Goal: Task Accomplishment & Management: Manage account settings

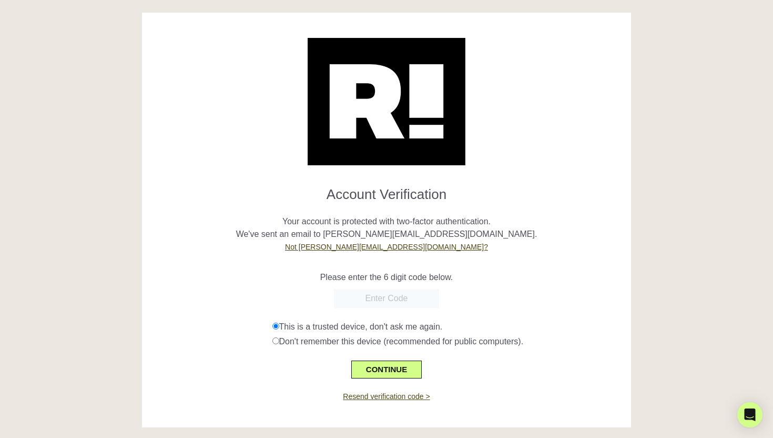
click at [391, 290] on input "text" at bounding box center [386, 298] width 105 height 19
paste input "140884"
type input "140884"
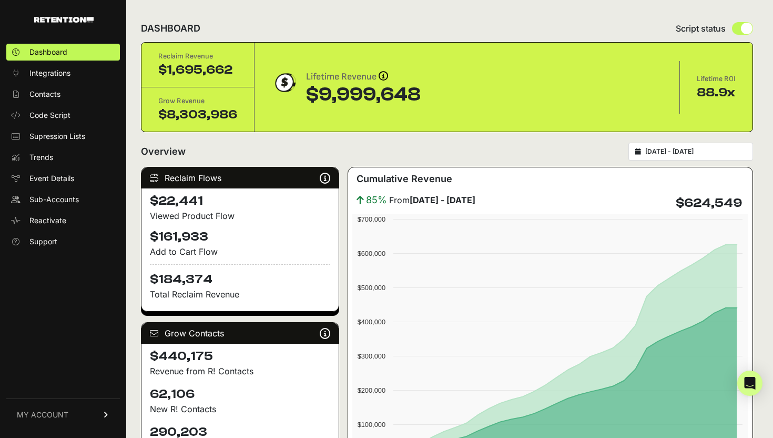
click at [37, 410] on span "MY ACCOUNT" at bounding box center [43, 414] width 52 height 11
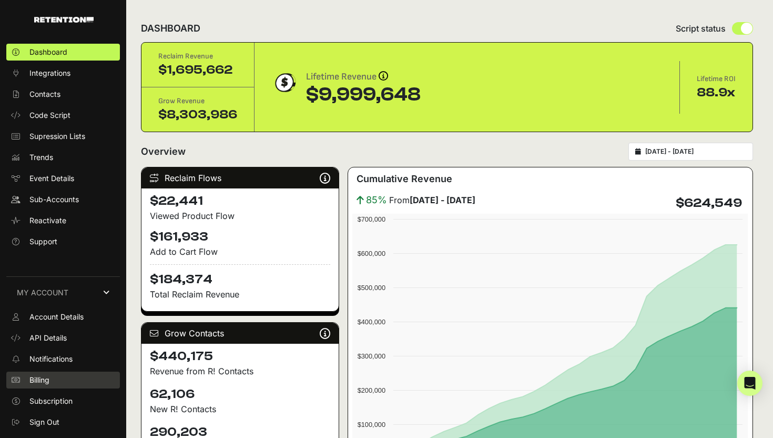
click at [57, 378] on link "Billing" at bounding box center [63, 379] width 114 height 17
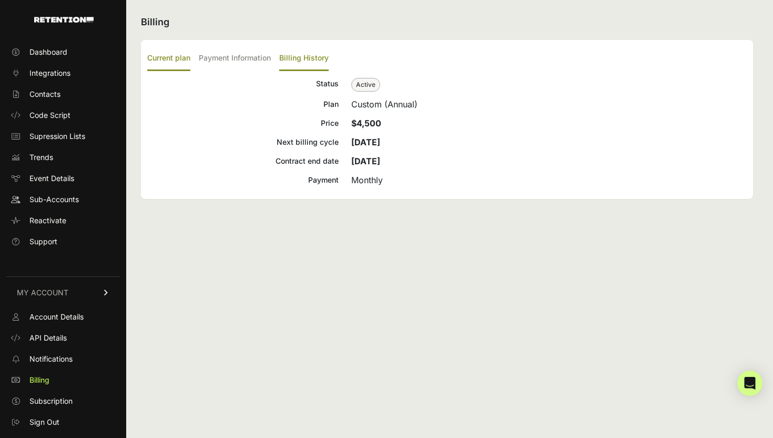
click at [324, 65] on label "Billing History" at bounding box center [303, 58] width 49 height 25
click at [0, 0] on input "Billing History" at bounding box center [0, 0] width 0 height 0
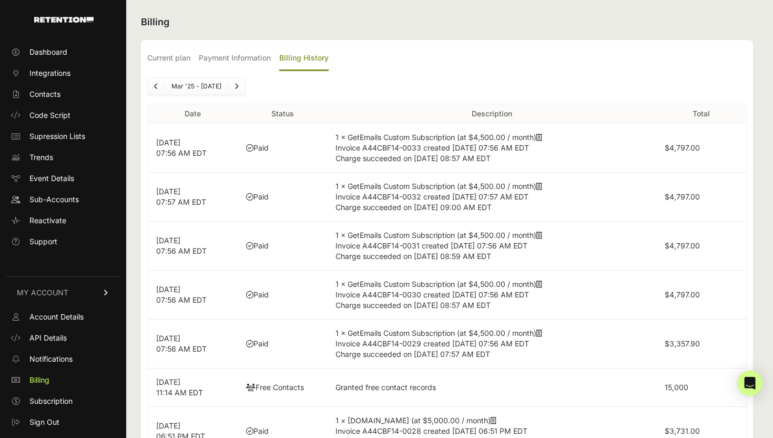
click at [542, 138] on icon at bounding box center [539, 137] width 6 height 7
